Goal: Task Accomplishment & Management: Complete application form

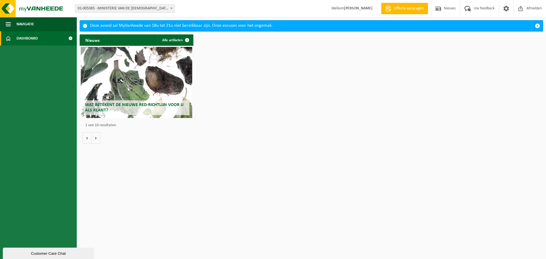
click at [149, 8] on span "01-005385 - MINISTERIE VAN DE [DEMOGRAPHIC_DATA] GEMEENSCHAP - [GEOGRAPHIC_DATA]" at bounding box center [124, 9] width 99 height 8
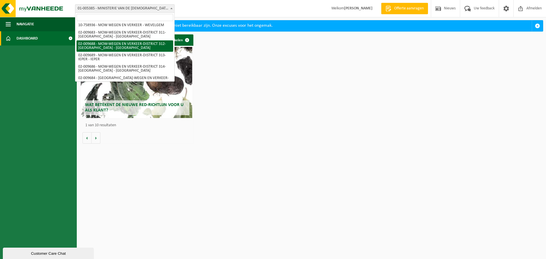
scroll to position [28, 0]
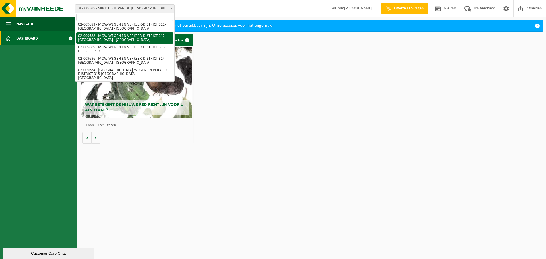
select select "1850"
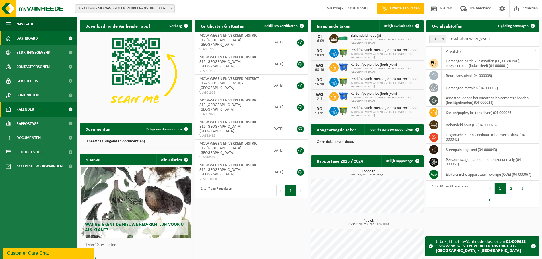
click at [20, 109] on span "Kalender" at bounding box center [26, 109] width 18 height 14
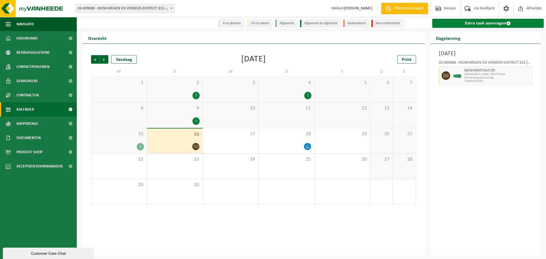
click at [476, 22] on link "Extra taak aanvragen" at bounding box center [488, 23] width 112 height 9
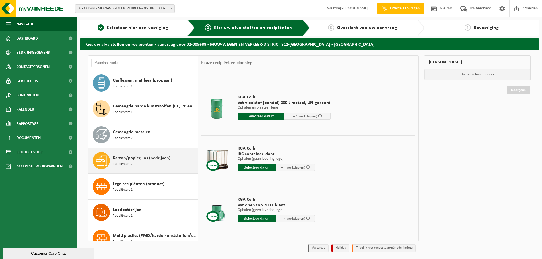
scroll to position [313, 0]
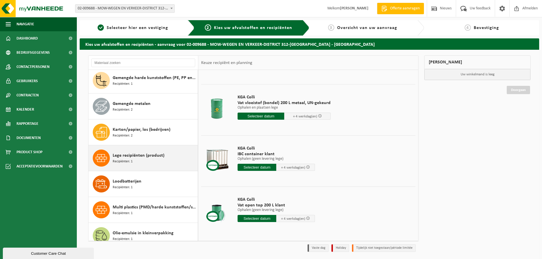
click at [160, 159] on div "Lege recipiënten (product) Recipiënten: 1" at bounding box center [155, 158] width 84 height 17
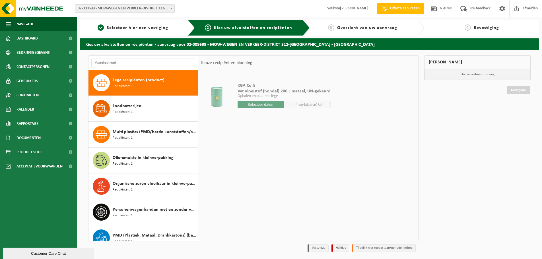
scroll to position [0, 0]
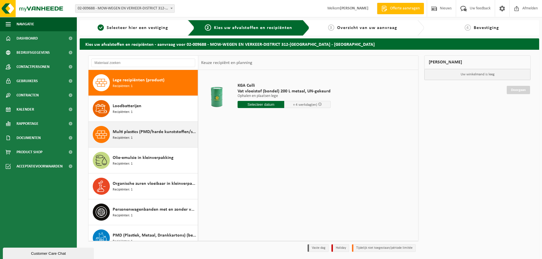
click at [144, 135] on span "Multi plastics (PMD/harde kunststoffen/spanbanden/EPS/folie naturel/folie gemen…" at bounding box center [155, 132] width 84 height 7
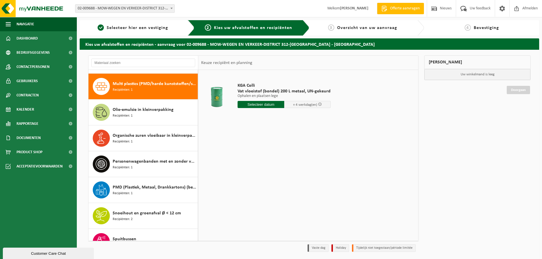
scroll to position [440, 0]
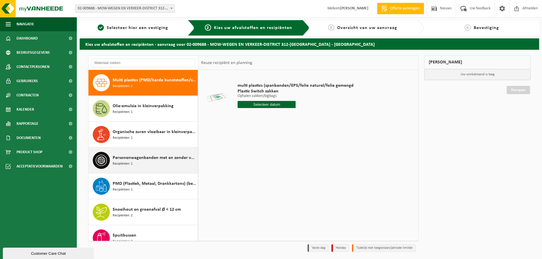
click at [139, 158] on span "Personenwagenbanden met en zonder velg" at bounding box center [155, 157] width 84 height 7
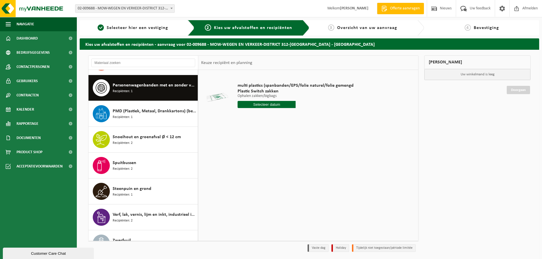
scroll to position [518, 0]
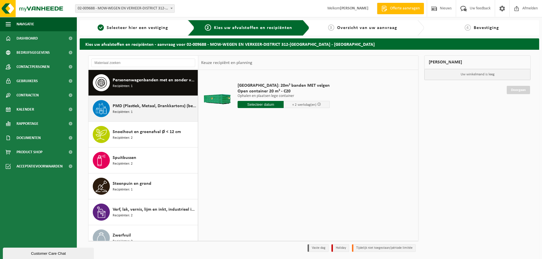
click at [143, 115] on div "PMD (Plastiek, Metaal, Drankkartons) (bedrijven) Recipiënten: 1" at bounding box center [155, 108] width 84 height 17
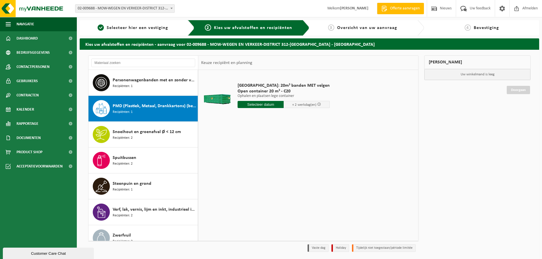
scroll to position [528, 0]
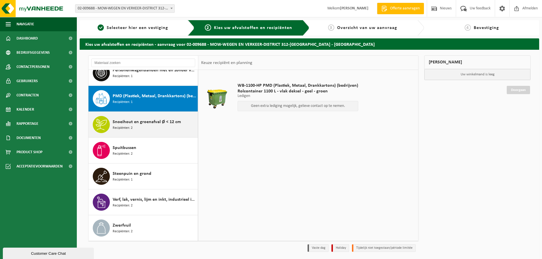
click at [139, 129] on div "Snoeihout en groenafval Ø < 12 cm Recipiënten: 2" at bounding box center [155, 124] width 84 height 17
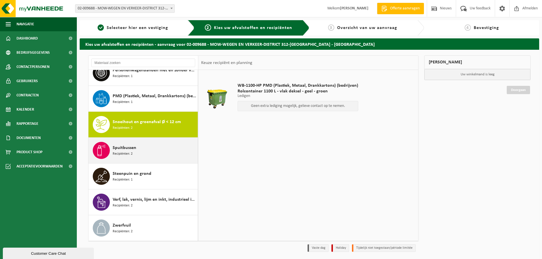
click at [131, 154] on span "Recipiënten: 2" at bounding box center [123, 153] width 20 height 5
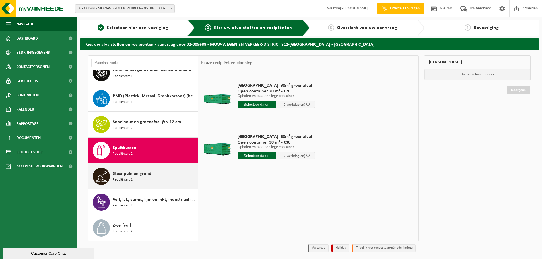
click at [129, 181] on span "Recipiënten: 1" at bounding box center [123, 179] width 20 height 5
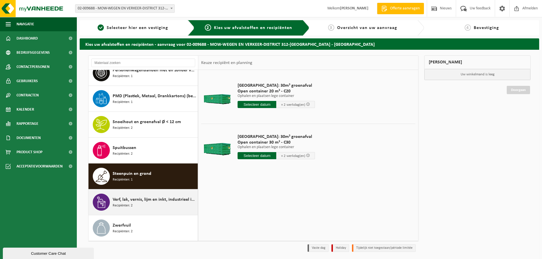
click at [129, 201] on span "Verf, lak, vernis, lijm en inkt, industrieel in kleinverpakking" at bounding box center [155, 199] width 84 height 7
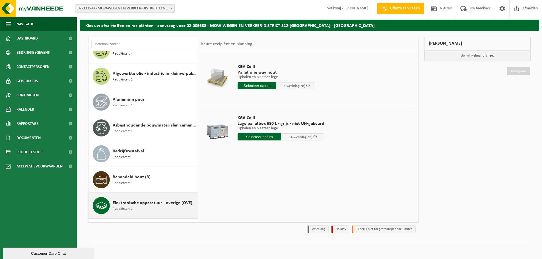
scroll to position [0, 0]
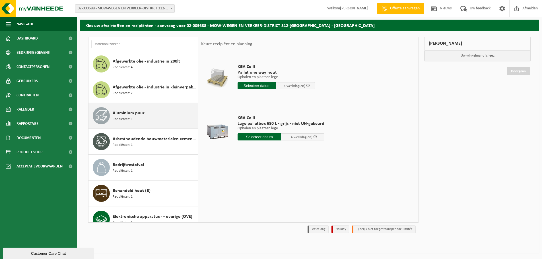
click at [143, 120] on div "Aluminium puur Recipiënten: 1" at bounding box center [155, 115] width 84 height 17
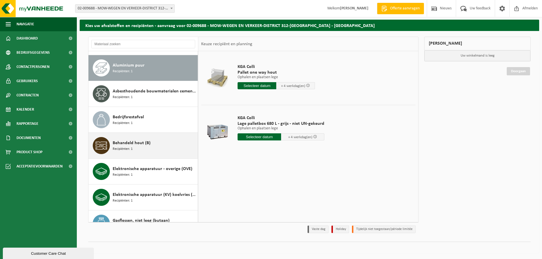
scroll to position [52, 0]
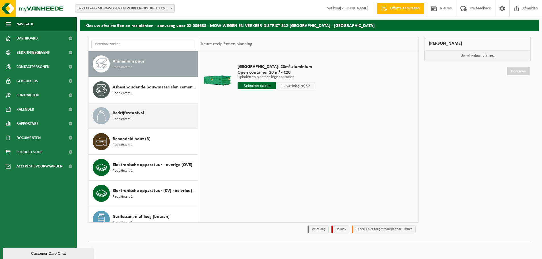
click at [142, 114] on span "Bedrijfsrestafval" at bounding box center [128, 113] width 31 height 7
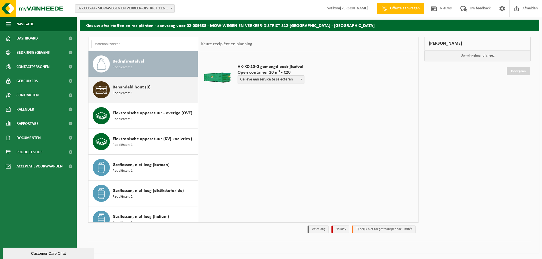
click at [137, 94] on div "Behandeld hout (B) Recipiënten: 1" at bounding box center [155, 89] width 84 height 17
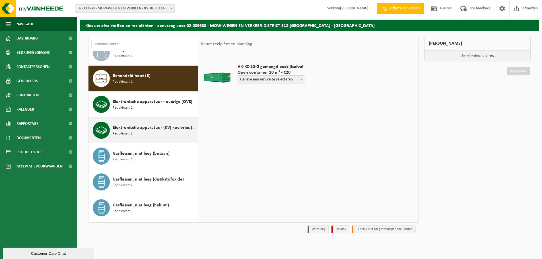
scroll to position [129, 0]
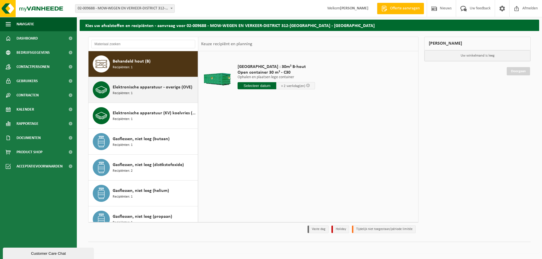
click at [145, 101] on div "Elektronische apparatuur - overige (OVE) Recipiënten: 1" at bounding box center [143, 90] width 110 height 26
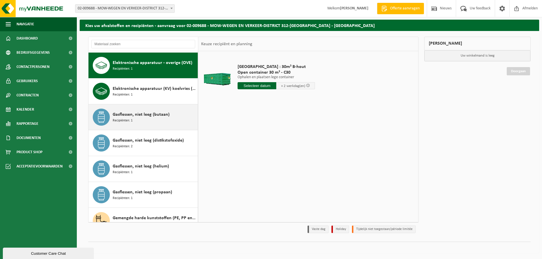
scroll to position [155, 0]
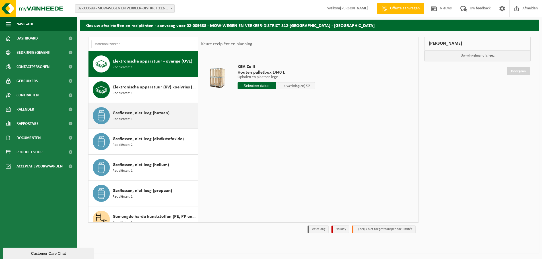
click at [138, 117] on div "Gasflessen, niet leeg (butaan) Recipiënten: 1" at bounding box center [155, 115] width 84 height 17
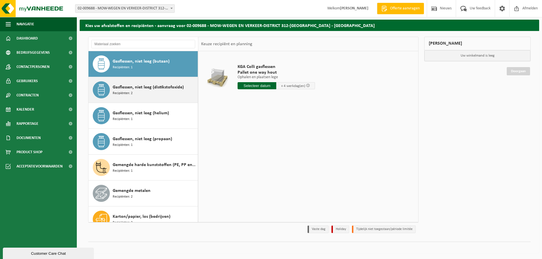
click at [135, 88] on span "Gasflessen, niet leeg (distikstofoxide)" at bounding box center [148, 87] width 71 height 7
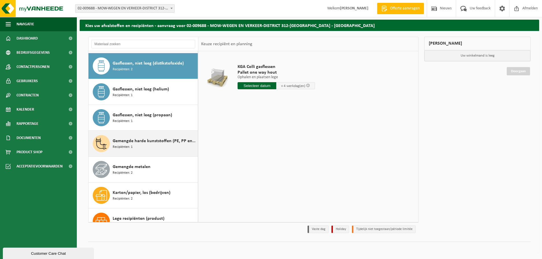
scroll to position [233, 0]
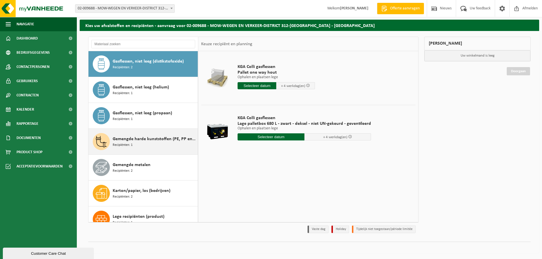
click at [131, 146] on span "Recipiënten: 1" at bounding box center [123, 145] width 20 height 5
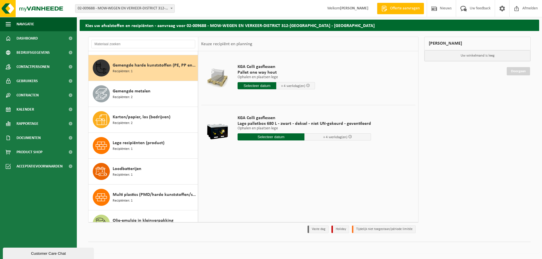
scroll to position [311, 0]
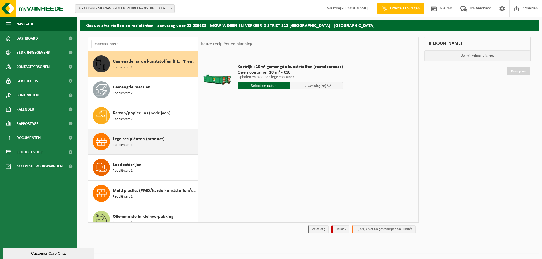
click at [130, 145] on span "Recipiënten: 1" at bounding box center [123, 145] width 20 height 5
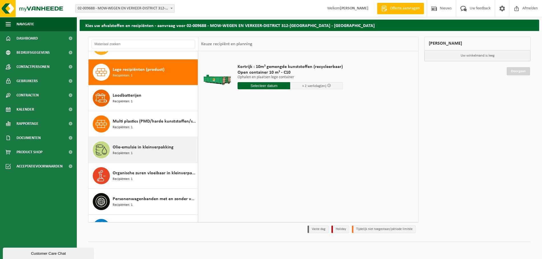
scroll to position [388, 0]
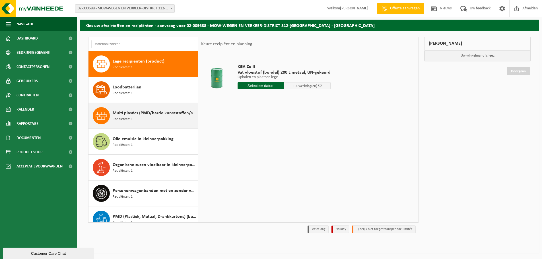
click at [139, 123] on div "Multi plastics (PMD/harde kunststoffen/spanbanden/EPS/folie naturel/folie gemen…" at bounding box center [155, 115] width 84 height 17
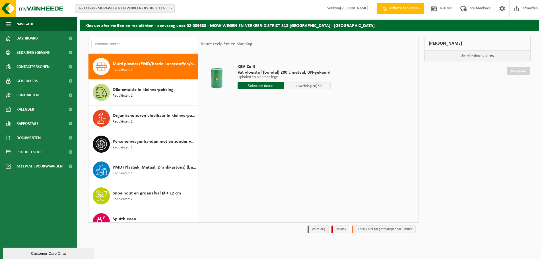
scroll to position [440, 0]
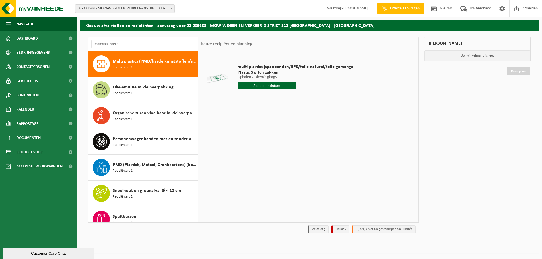
click at [267, 86] on input "text" at bounding box center [267, 85] width 58 height 7
click at [281, 137] on div "19" at bounding box center [283, 136] width 10 height 9
type input "Van 2025-09-19"
click at [250, 110] on button "In winkelmand" at bounding box center [253, 107] width 31 height 9
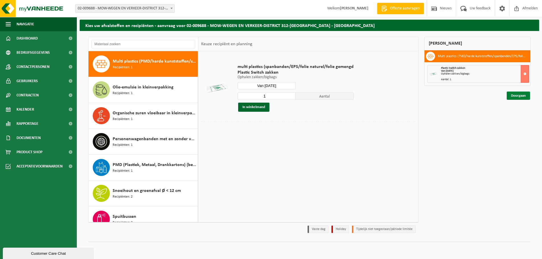
click at [518, 95] on link "Doorgaan" at bounding box center [518, 96] width 23 height 8
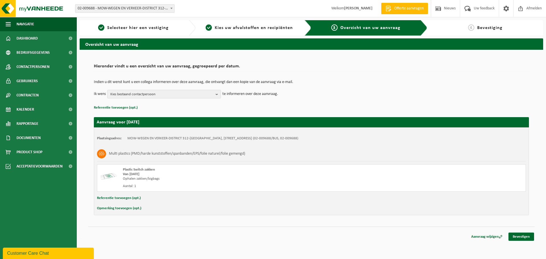
click at [132, 198] on button "Referentie toevoegen (opt.)" at bounding box center [119, 198] width 44 height 7
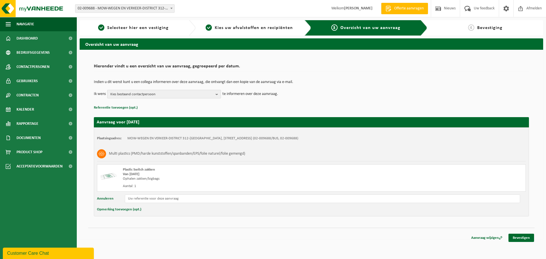
click at [141, 94] on span "Kies bestaand contactpersoon" at bounding box center [161, 94] width 103 height 9
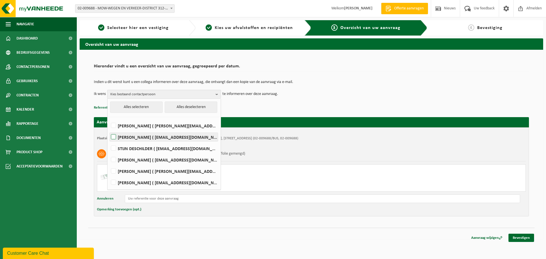
click at [117, 138] on label "Stefaan creupelandt ( stefaan.creupelandt@mow.vlaanderen.be )" at bounding box center [164, 137] width 108 height 9
click at [109, 130] on input "Stefaan creupelandt ( stefaan.creupelandt@mow.vlaanderen.be )" at bounding box center [109, 130] width 0 height 0
checkbox input "true"
click at [309, 147] on div "Multi plastics (PMD/harde kunststoffen/spanbanden/EPS/folie naturel/folie gemen…" at bounding box center [311, 154] width 429 height 15
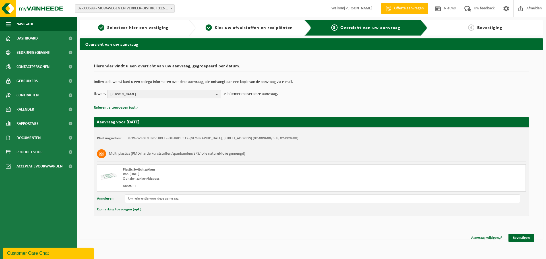
click at [117, 211] on button "Opmerking toevoegen (opt.)" at bounding box center [119, 209] width 44 height 7
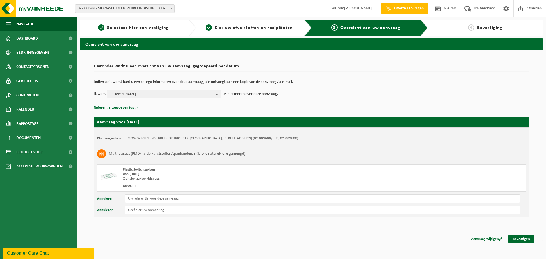
click at [144, 209] on input "text" at bounding box center [322, 210] width 395 height 9
click at [141, 212] on input "Betreft 2 zakken PIEPSCHUIM" at bounding box center [322, 210] width 395 height 9
type input "Betreft 6 zakken PIEPSCHUIM"
click at [527, 240] on link "Bevestigen" at bounding box center [522, 239] width 26 height 8
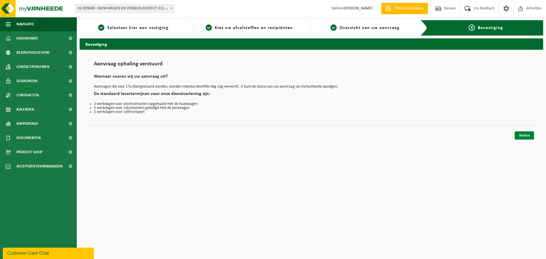
click at [524, 132] on link "Sluiten" at bounding box center [524, 135] width 19 height 8
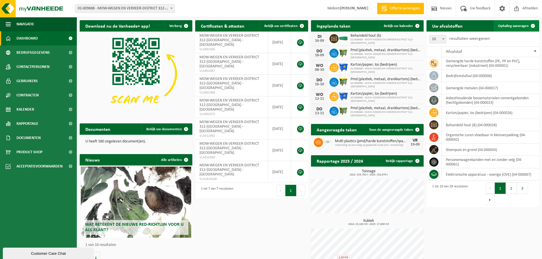
click at [513, 25] on span "Ophaling aanvragen" at bounding box center [513, 26] width 30 height 4
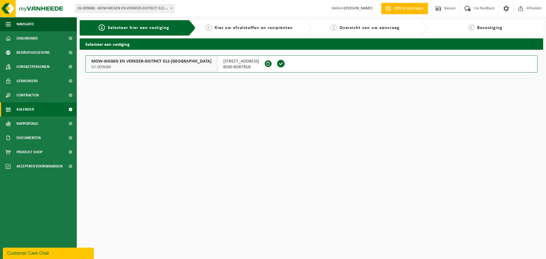
click at [34, 114] on span "Kalender" at bounding box center [26, 109] width 18 height 14
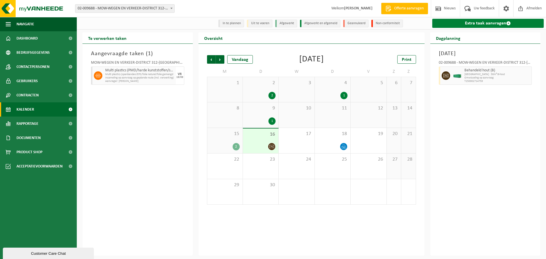
click at [464, 23] on link "Extra taak aanvragen" at bounding box center [488, 23] width 112 height 9
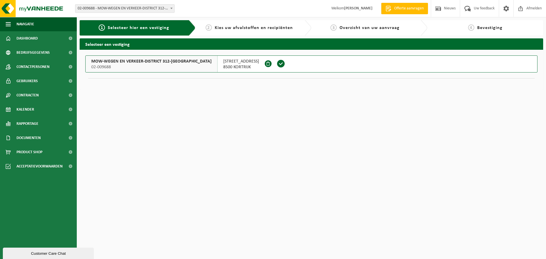
click at [174, 69] on span "02-009688" at bounding box center [151, 67] width 120 height 6
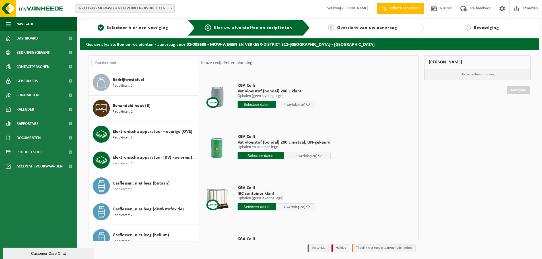
scroll to position [105, 0]
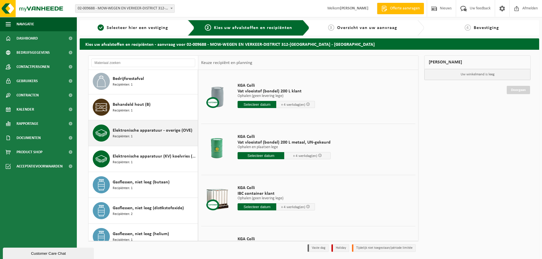
click at [158, 131] on span "Elektronische apparatuur - overige (OVE)" at bounding box center [153, 130] width 80 height 7
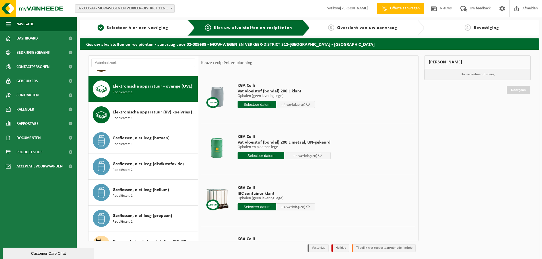
scroll to position [155, 0]
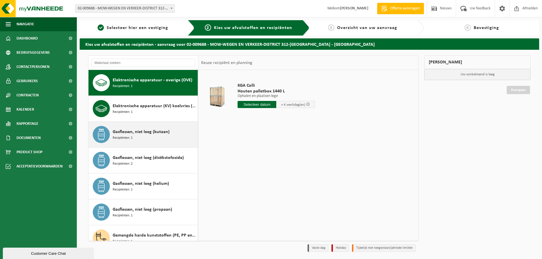
click at [145, 135] on span "Gasflessen, niet leeg (butaan)" at bounding box center [141, 132] width 57 height 7
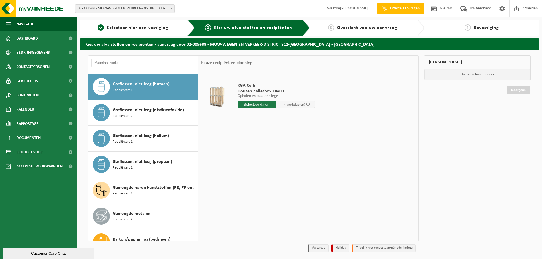
scroll to position [207, 0]
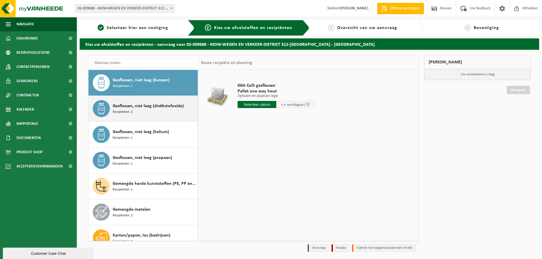
click at [141, 115] on div "Gasflessen, niet leeg (distikstofoxide) Recipiënten: 2" at bounding box center [155, 108] width 84 height 17
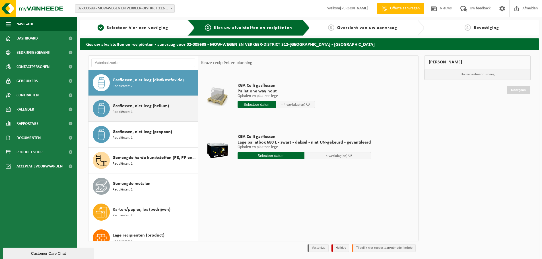
click at [141, 115] on div "Gasflessen, niet leeg (helium) Recipiënten: 1" at bounding box center [155, 108] width 84 height 17
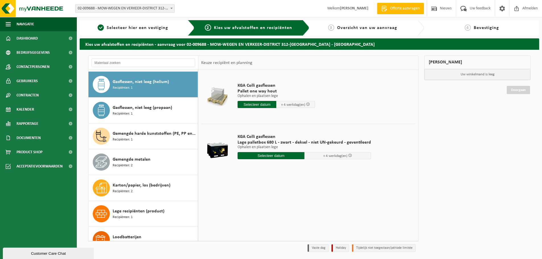
scroll to position [259, 0]
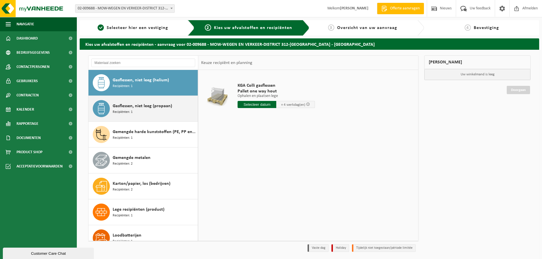
click at [140, 116] on div "Gasflessen, niet leeg (propaan) Recipiënten: 1" at bounding box center [155, 108] width 84 height 17
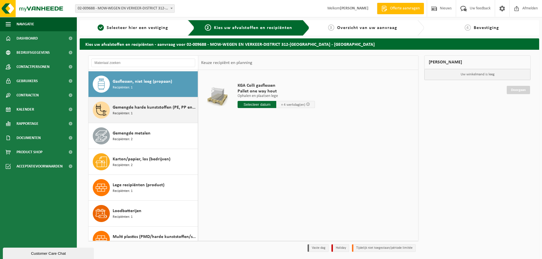
scroll to position [285, 0]
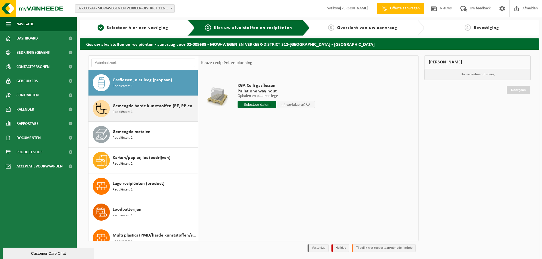
click at [139, 115] on div "Gemengde harde kunststoffen (PE, PP en PVC), recycleerbaar (industrieel) Recipi…" at bounding box center [155, 108] width 84 height 17
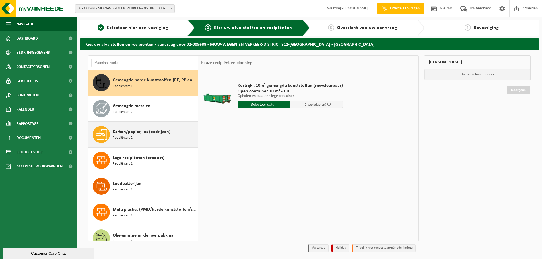
click at [137, 122] on div "Karton/papier, los (bedrijven) Recipiënten: 2" at bounding box center [143, 135] width 110 height 26
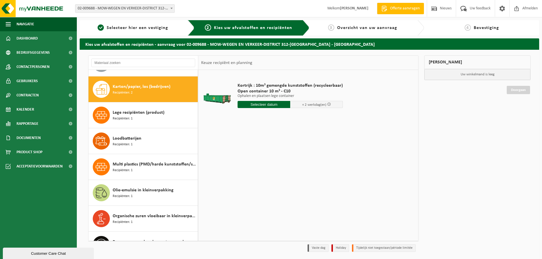
scroll to position [362, 0]
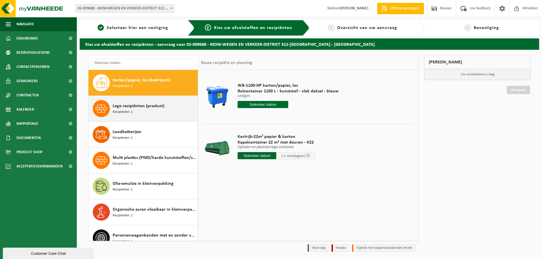
click at [142, 111] on div "Lege recipiënten (product) Recipiënten: 1" at bounding box center [155, 108] width 84 height 17
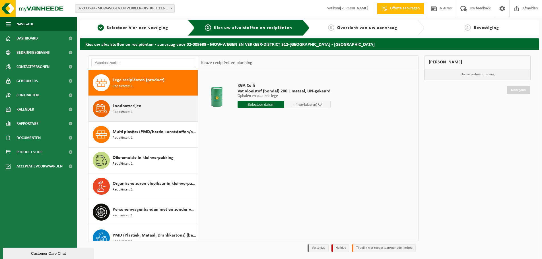
click at [143, 112] on div "Loodbatterijen Recipiënten: 1" at bounding box center [155, 108] width 84 height 17
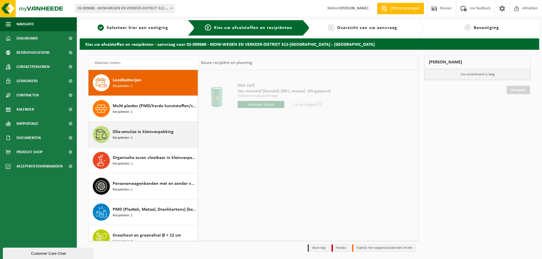
click at [141, 134] on span "Olie-emulsie in kleinverpakking" at bounding box center [143, 132] width 61 height 7
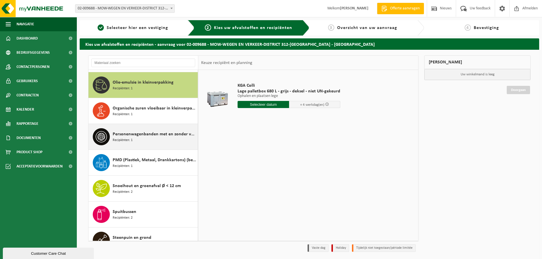
scroll to position [466, 0]
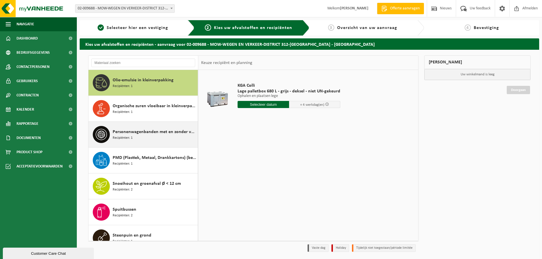
click at [153, 139] on div "Personenwagenbanden met en zonder velg Recipiënten: 1" at bounding box center [155, 134] width 84 height 17
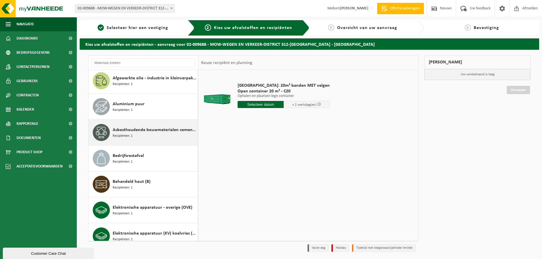
scroll to position [6, 0]
